Goal: Transaction & Acquisition: Subscribe to service/newsletter

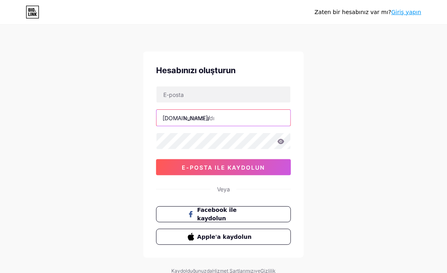
click at [206, 122] on input "text" at bounding box center [224, 118] width 134 height 16
paste input "suizolasyoncu"
type input "suizolasyoncu"
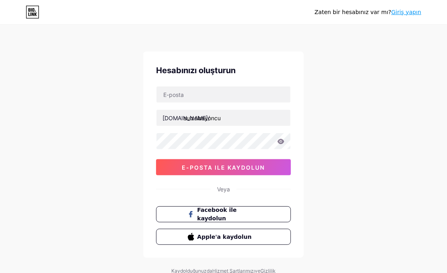
click at [375, 144] on div "Zaten bir hesabınız var mı? Giriş yapın Hesabınızı oluşturun [DOMAIN_NAME]/ sui…" at bounding box center [223, 153] width 447 height 307
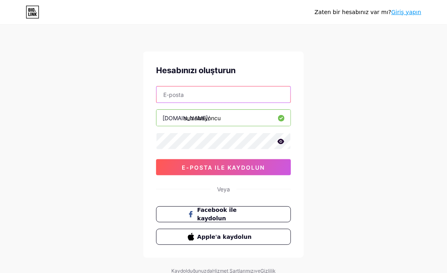
click at [167, 96] on input "text" at bounding box center [224, 94] width 134 height 16
paste input "[EMAIL_ADDRESS][DOMAIN_NAME]"
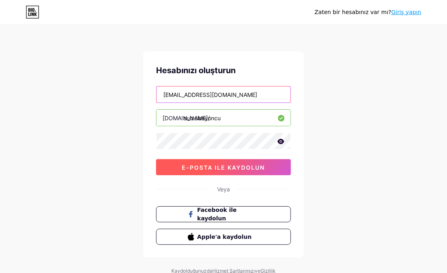
type input "[EMAIL_ADDRESS][DOMAIN_NAME]"
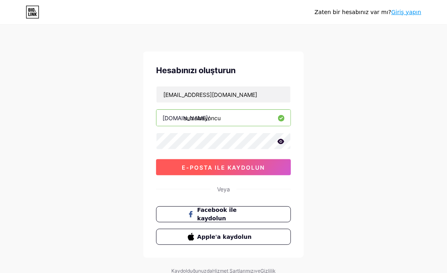
click at [233, 167] on font "e-posta ile kaydolun" at bounding box center [223, 167] width 83 height 7
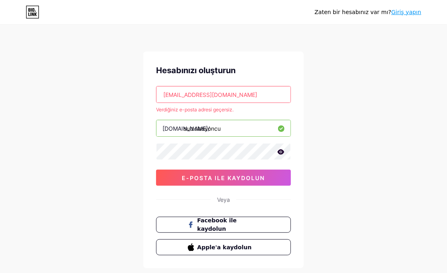
click at [331, 136] on div "Zaten bir hesabınız var mı? Giriş yapın Hesabınızı oluşturun [EMAIL_ADDRESS][DO…" at bounding box center [223, 159] width 447 height 318
click at [368, 136] on div "Zaten bir hesabınız var mı? Giriş yapın Hesabınızı oluşturun [EMAIL_ADDRESS][DO…" at bounding box center [223, 159] width 447 height 318
